Goal: Task Accomplishment & Management: Use online tool/utility

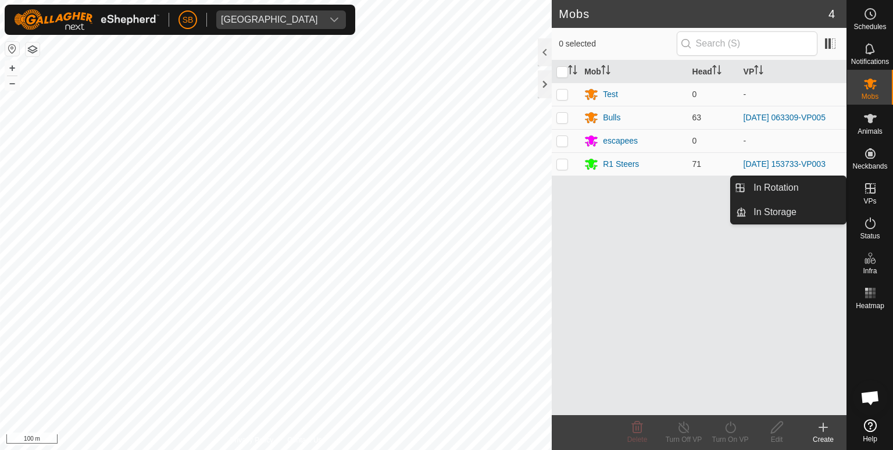
click at [873, 191] on icon at bounding box center [870, 188] width 14 height 14
click at [801, 187] on link "In Rotation" at bounding box center [796, 187] width 99 height 23
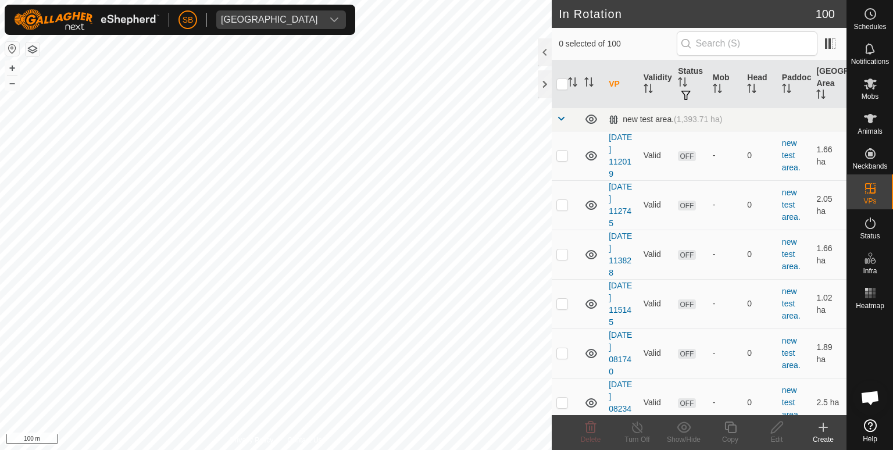
click at [817, 426] on icon at bounding box center [823, 427] width 14 height 14
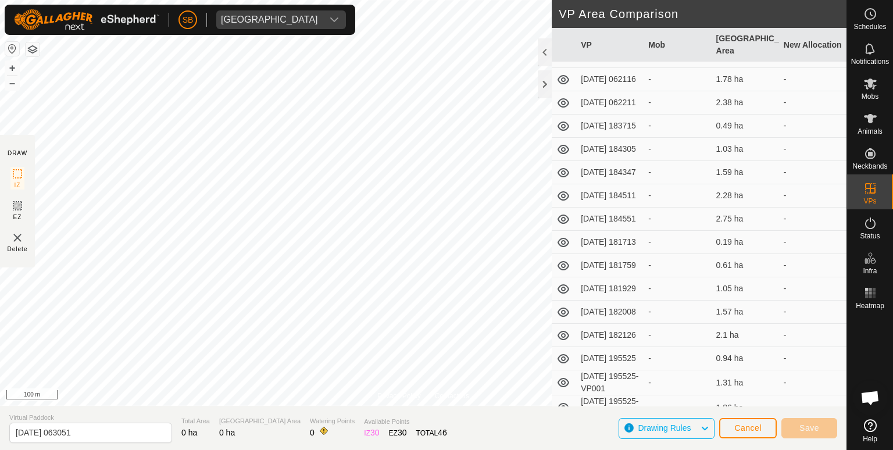
scroll to position [2168, 0]
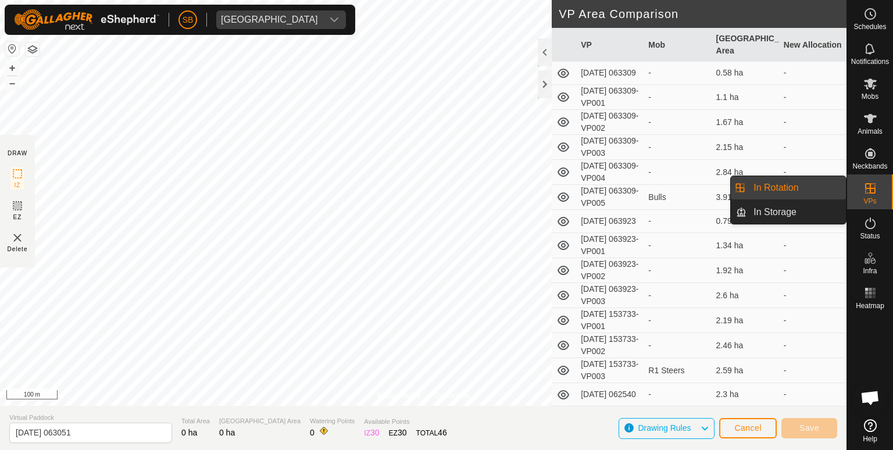
click at [807, 185] on link "In Rotation" at bounding box center [796, 187] width 99 height 23
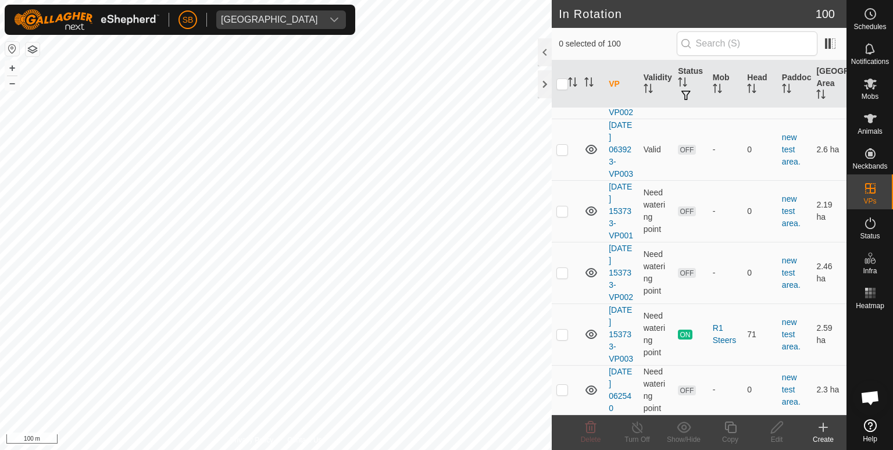
scroll to position [5159, 0]
click at [566, 331] on p-checkbox at bounding box center [562, 334] width 12 height 9
checkbox input "true"
click at [731, 430] on icon at bounding box center [730, 427] width 15 height 14
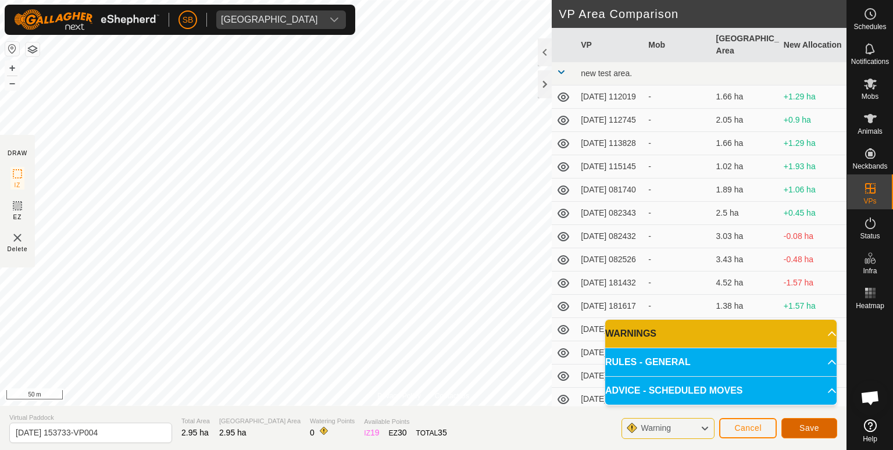
click at [805, 427] on span "Save" at bounding box center [809, 427] width 20 height 9
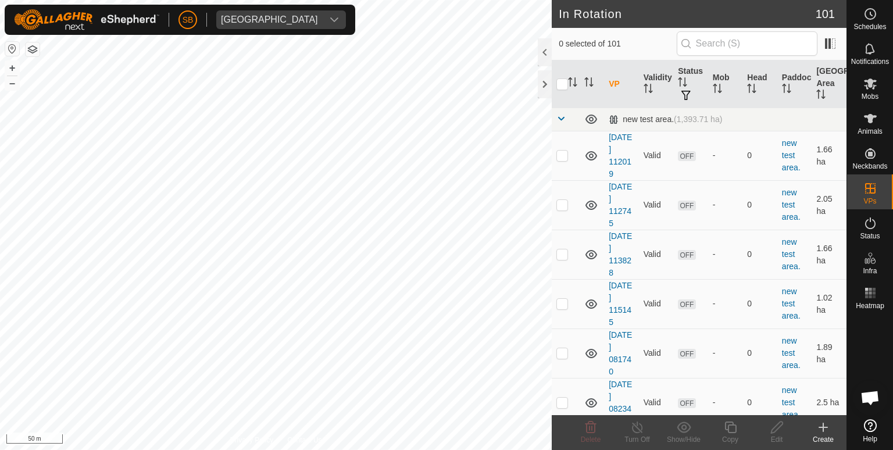
click at [821, 429] on icon at bounding box center [823, 427] width 14 height 14
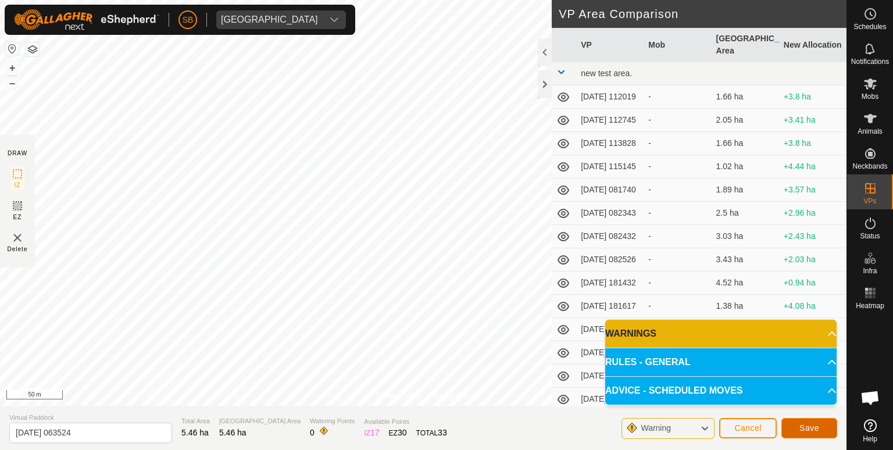
click at [806, 424] on span "Save" at bounding box center [809, 427] width 20 height 9
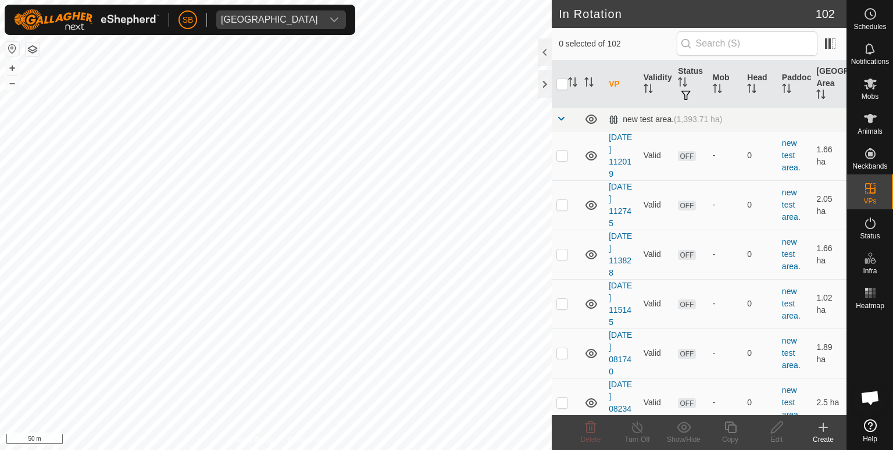
click at [821, 428] on icon at bounding box center [823, 427] width 14 height 14
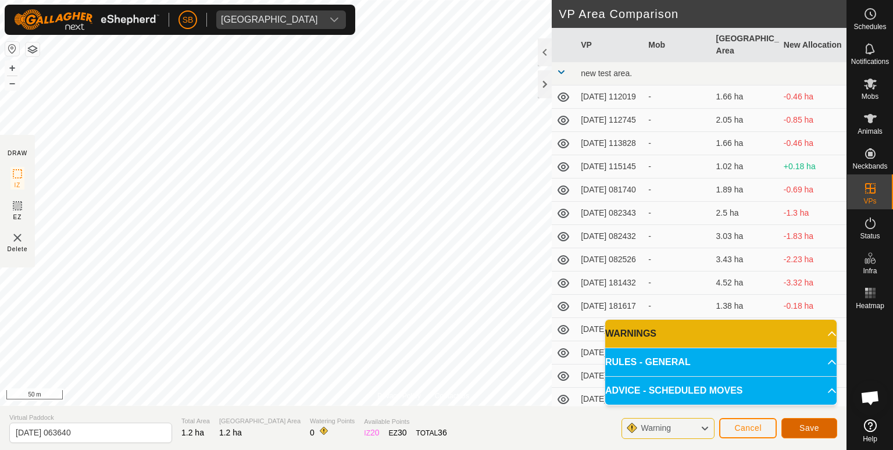
click at [809, 424] on span "Save" at bounding box center [809, 427] width 20 height 9
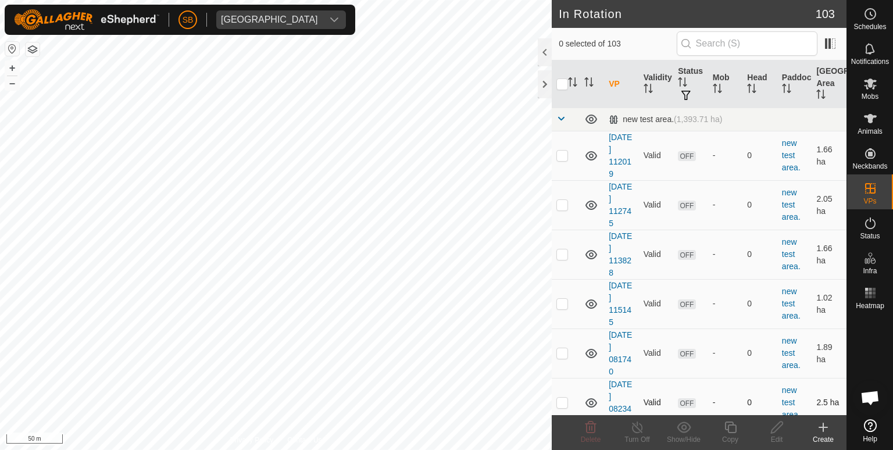
click at [722, 401] on div "In Rotation 103 0 selected of 103 VP Validity Status Mob Head Paddock Grazing A…" at bounding box center [423, 225] width 847 height 450
click at [585, 319] on div "In Rotation 103 0 selected of 103 VP Validity Status Mob Head Paddock Grazing A…" at bounding box center [423, 225] width 847 height 450
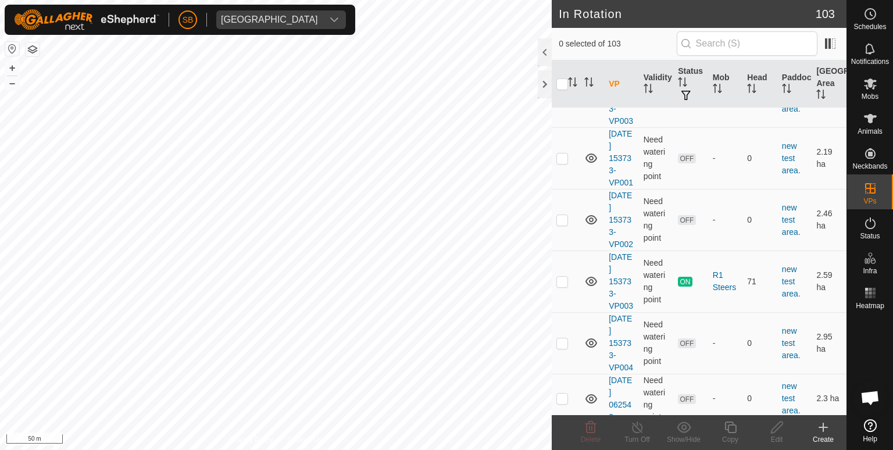
scroll to position [5331, 0]
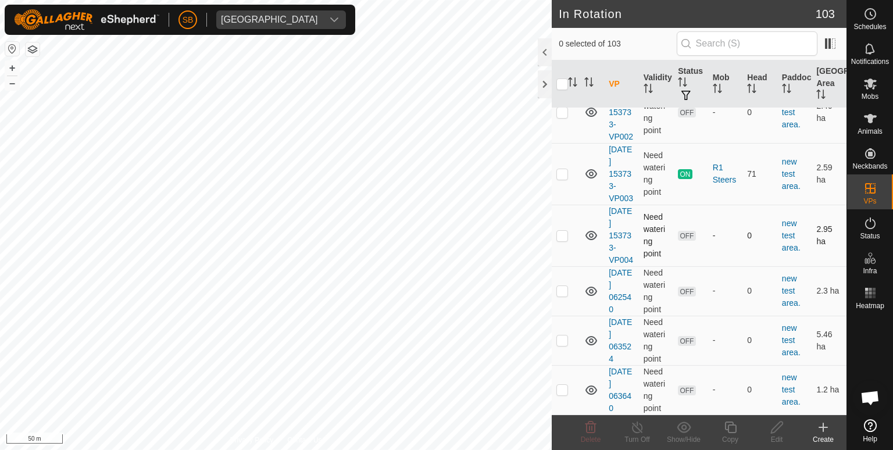
click at [563, 233] on p-checkbox at bounding box center [562, 235] width 12 height 9
checkbox input "false"
click at [868, 87] on icon at bounding box center [870, 84] width 14 height 14
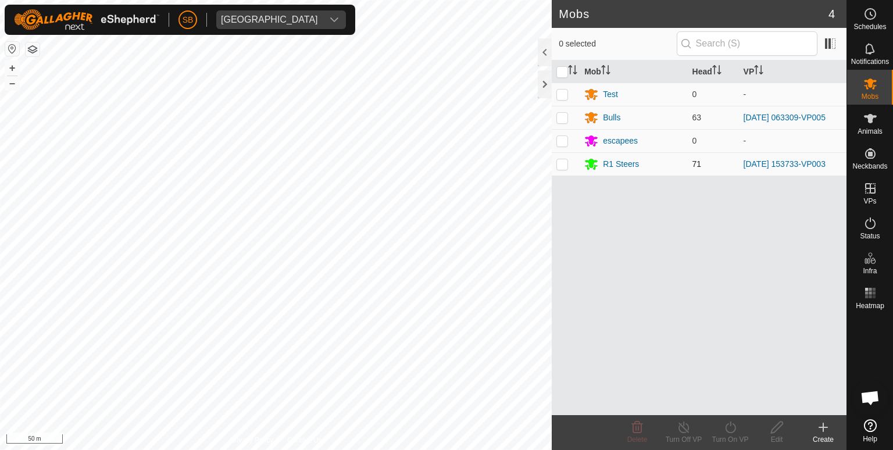
click at [562, 163] on p-checkbox at bounding box center [562, 163] width 12 height 9
checkbox input "true"
click at [735, 435] on div "Turn On VP" at bounding box center [730, 439] width 47 height 10
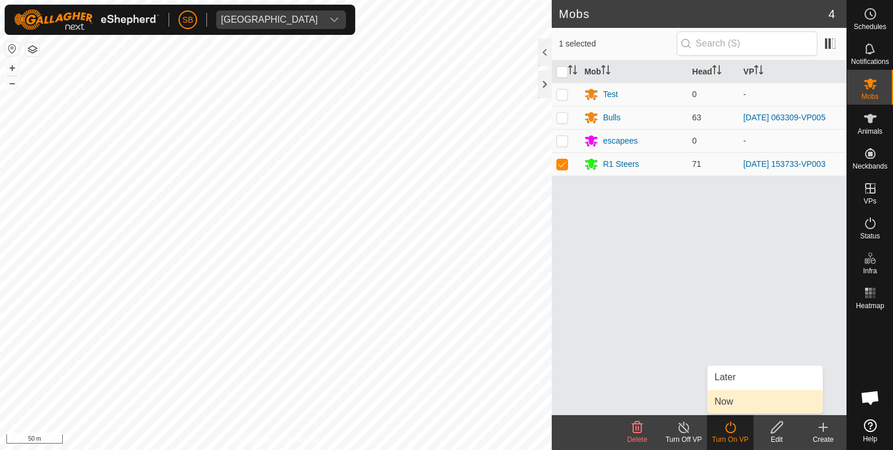
click at [728, 398] on link "Now" at bounding box center [765, 401] width 115 height 23
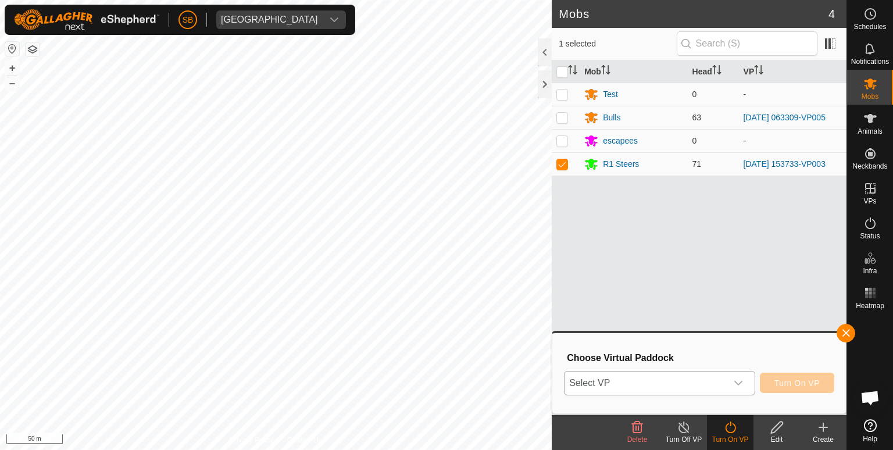
click at [741, 385] on icon "dropdown trigger" at bounding box center [738, 383] width 9 height 9
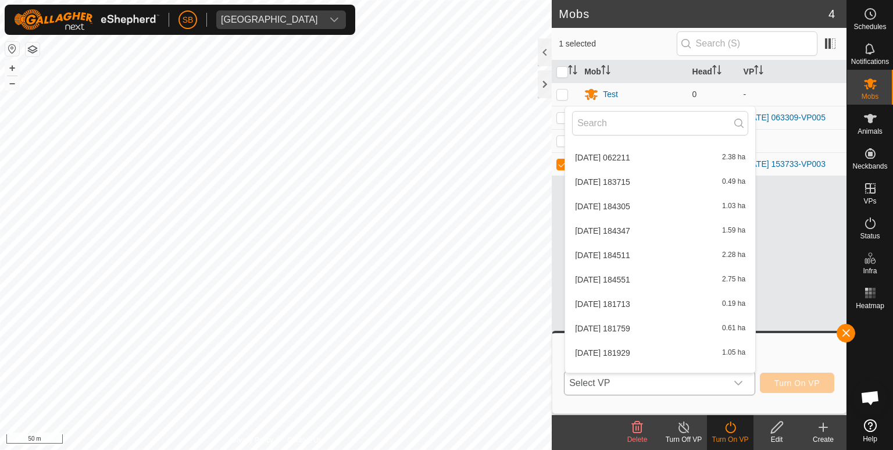
scroll to position [2308, 0]
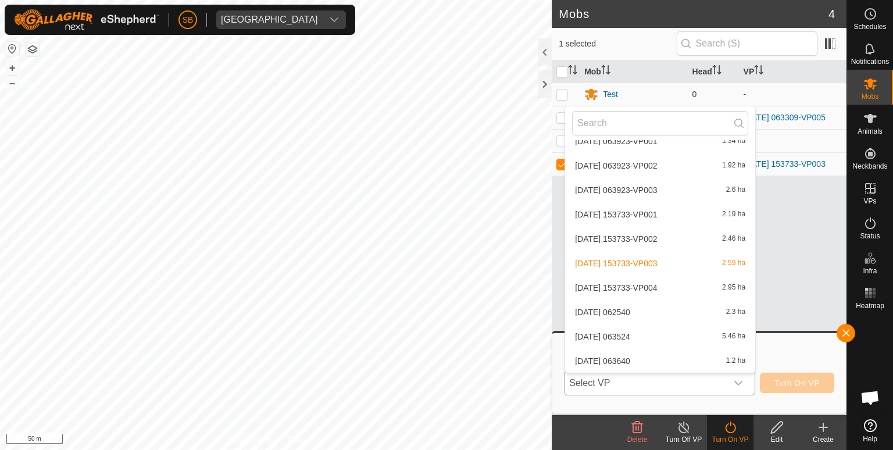
click at [674, 285] on li "[DATE] 153733-VP004 2.95 ha" at bounding box center [660, 287] width 190 height 23
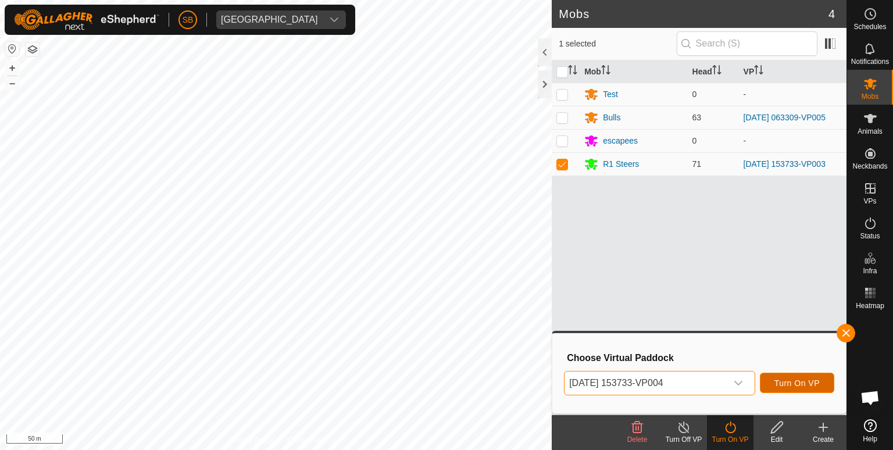
click at [805, 385] on span "Turn On VP" at bounding box center [796, 383] width 45 height 9
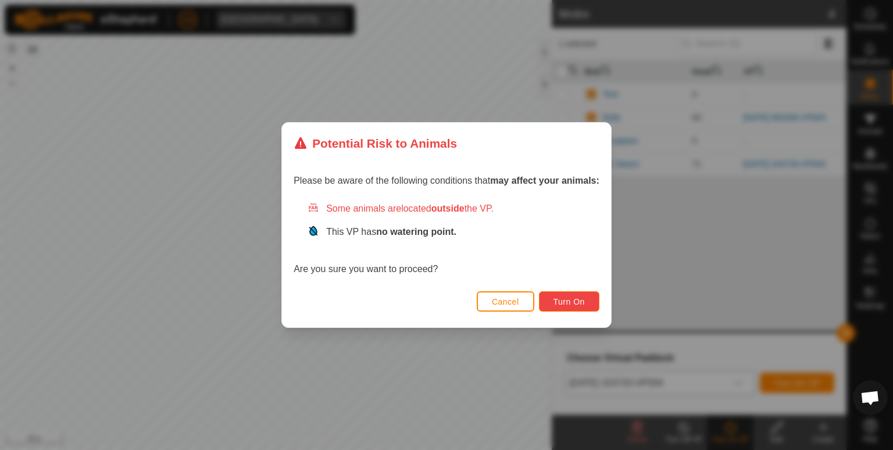
click at [570, 301] on span "Turn On" at bounding box center [569, 301] width 31 height 9
